Goal: Entertainment & Leisure: Consume media (video, audio)

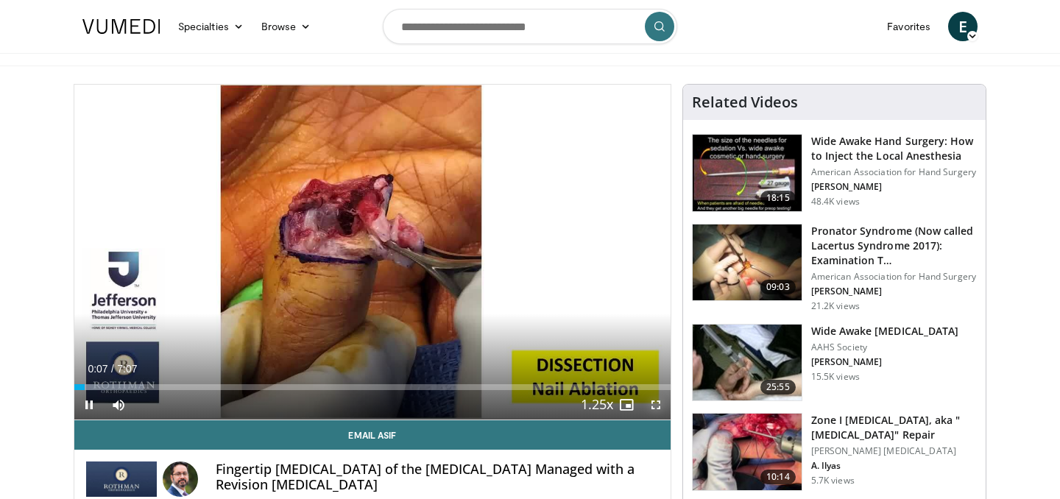
click at [666, 411] on span "Video Player" at bounding box center [655, 404] width 29 height 29
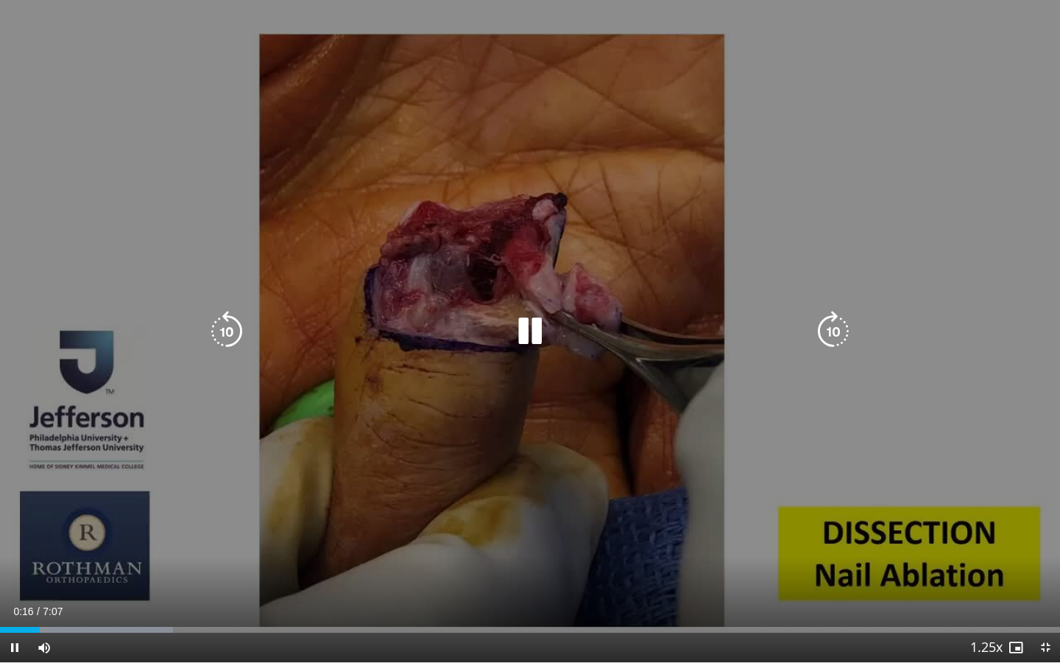
click at [791, 468] on div "10 seconds Tap to unmute" at bounding box center [530, 331] width 1060 height 662
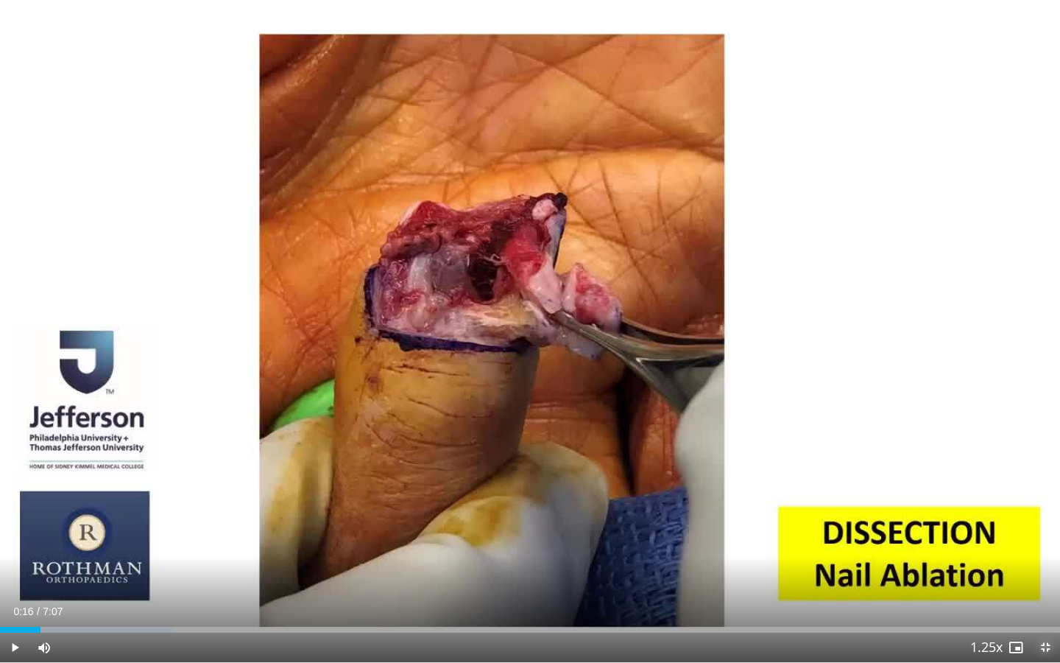
click at [1044, 498] on span "Video Player" at bounding box center [1045, 647] width 29 height 29
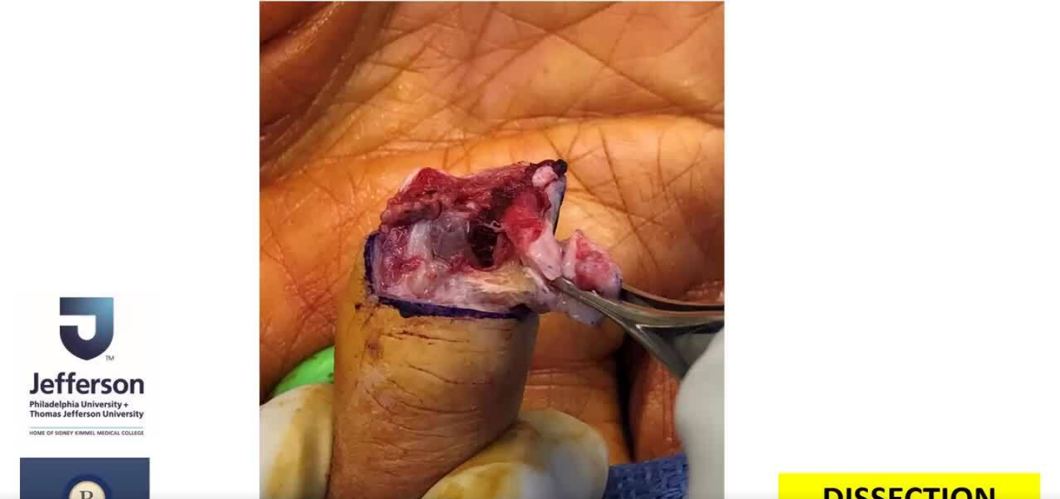
scroll to position [32, 0]
